Goal: Navigation & Orientation: Go to known website

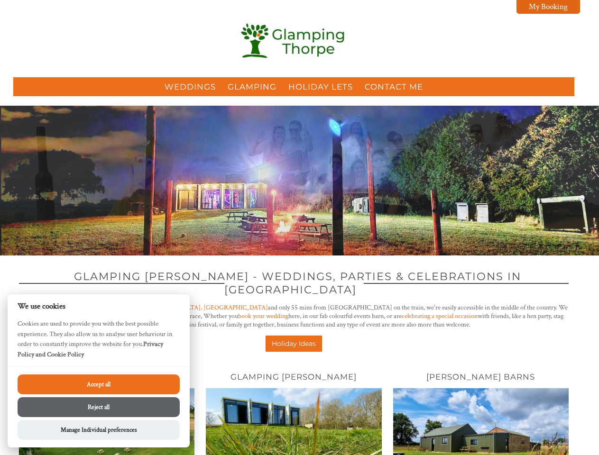
click at [299, 228] on div at bounding box center [299, 181] width 599 height 150
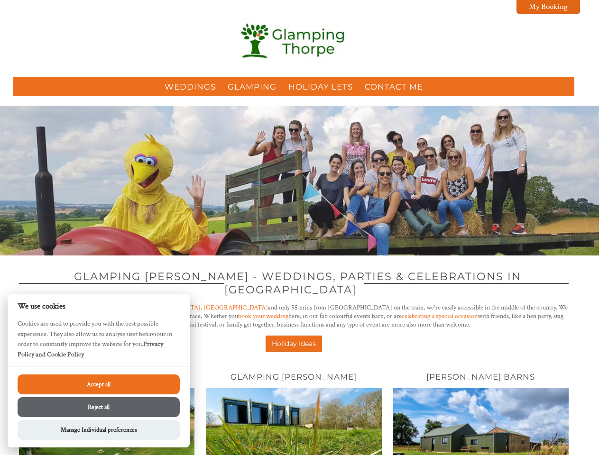
click at [299, 181] on div at bounding box center [299, 181] width 599 height 150
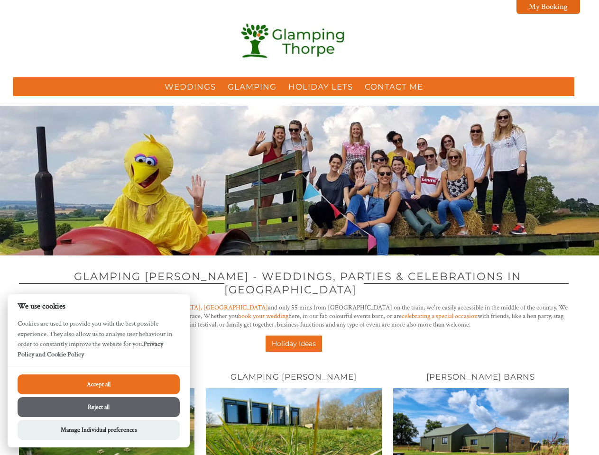
click at [99, 385] on button "Accept all" at bounding box center [99, 385] width 162 height 20
click at [99, 407] on button "Reject all" at bounding box center [99, 407] width 162 height 20
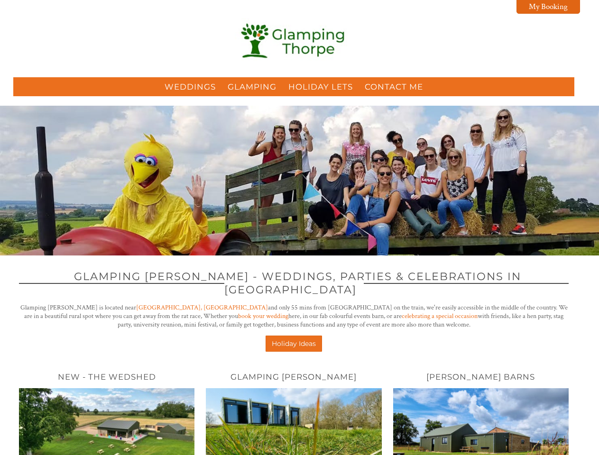
click at [99, 430] on img at bounding box center [106, 439] width 175 height 102
